Goal: Find specific page/section: Find specific page/section

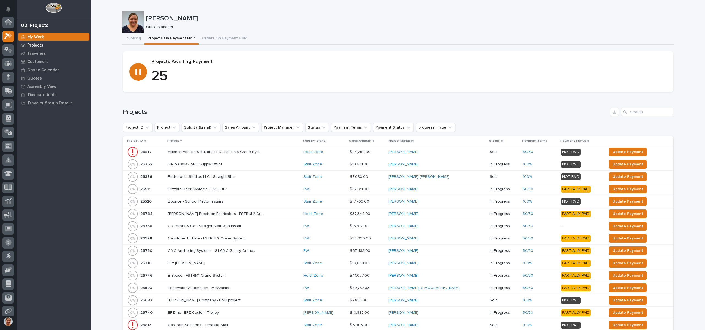
scroll to position [14, 0]
click at [41, 47] on p "Projects" at bounding box center [35, 45] width 16 height 5
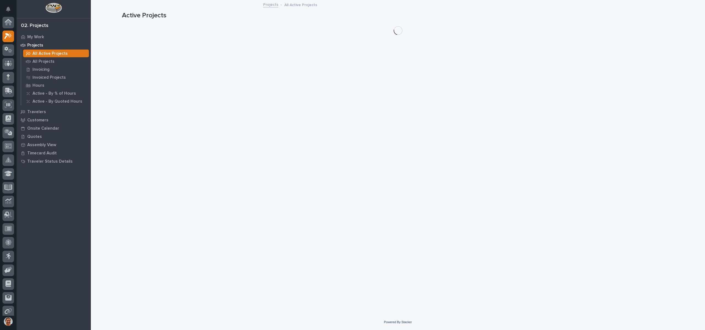
scroll to position [14, 0]
click at [52, 59] on p "All Projects" at bounding box center [43, 61] width 22 height 5
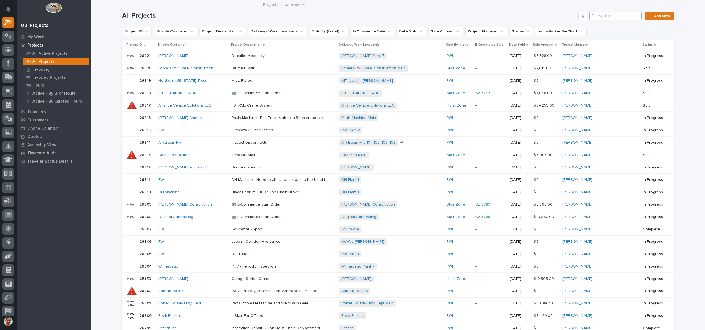
click at [604, 19] on input "Search" at bounding box center [615, 16] width 52 height 9
type input "26448"
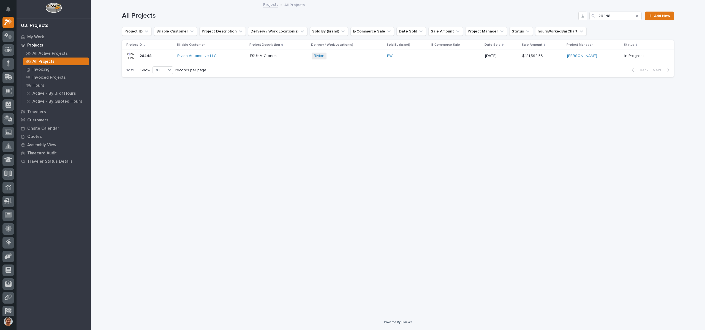
click at [146, 54] on p "26448" at bounding box center [145, 56] width 13 height 6
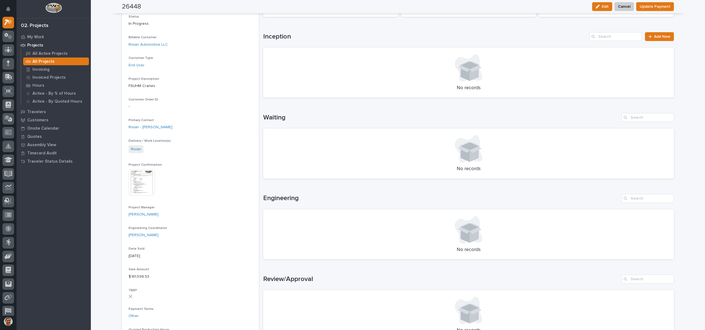
scroll to position [330, 0]
